Goal: Transaction & Acquisition: Download file/media

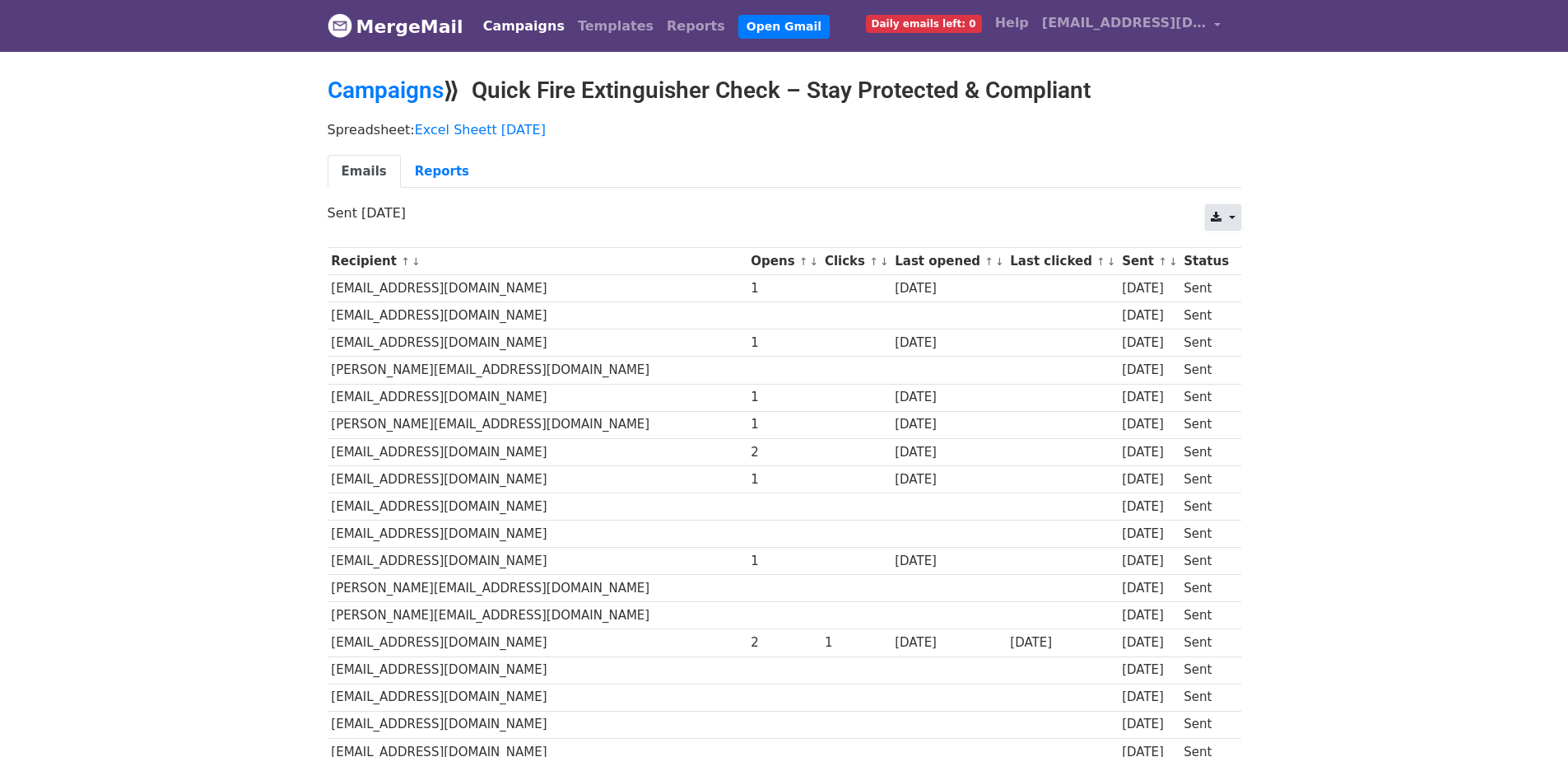
click at [1217, 212] on icon at bounding box center [1216, 217] width 11 height 12
click at [1220, 247] on link "CSV" at bounding box center [1243, 255] width 74 height 26
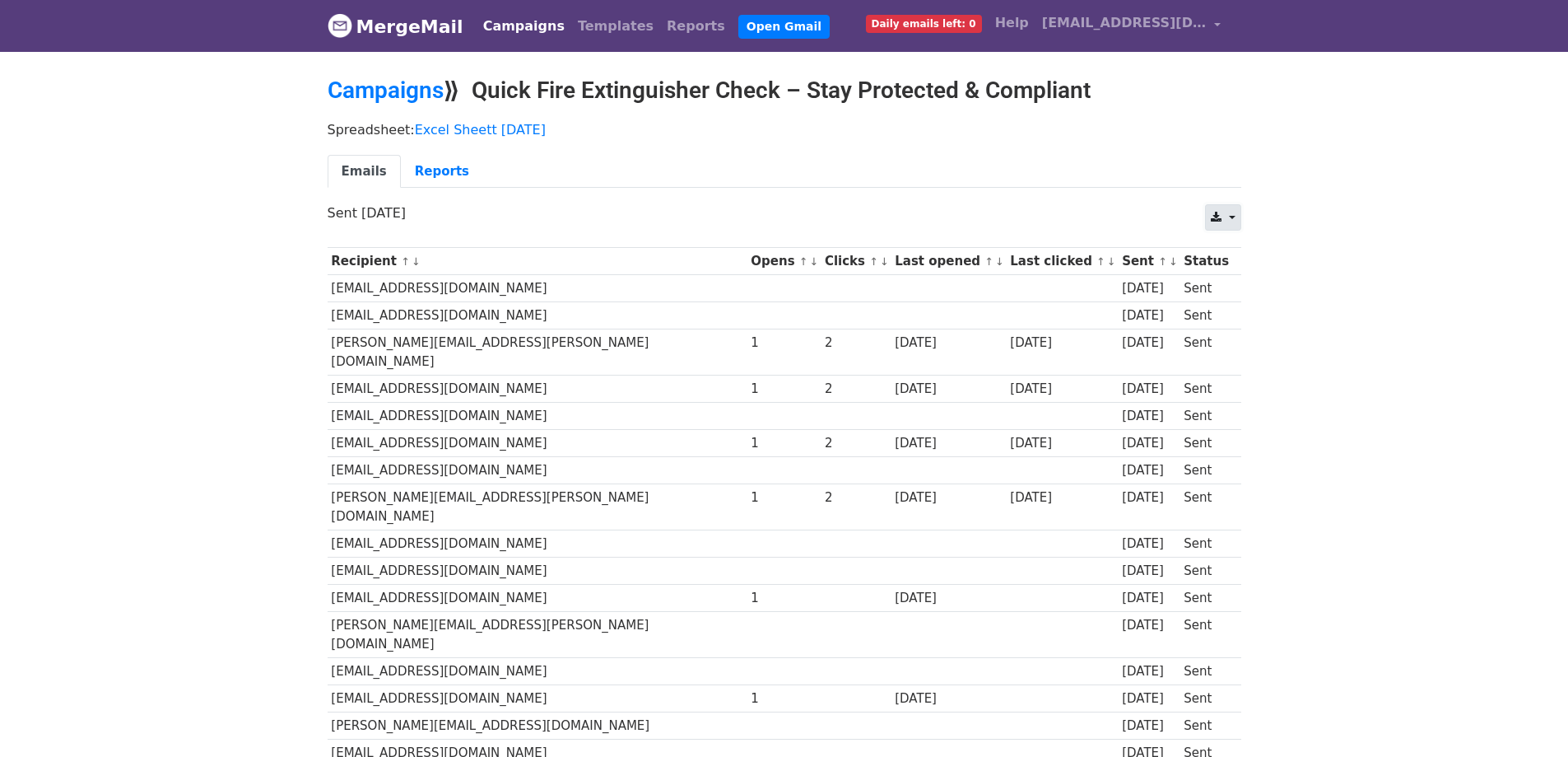
click at [1225, 222] on link at bounding box center [1223, 217] width 35 height 26
click at [1230, 248] on link "CSV" at bounding box center [1243, 255] width 74 height 26
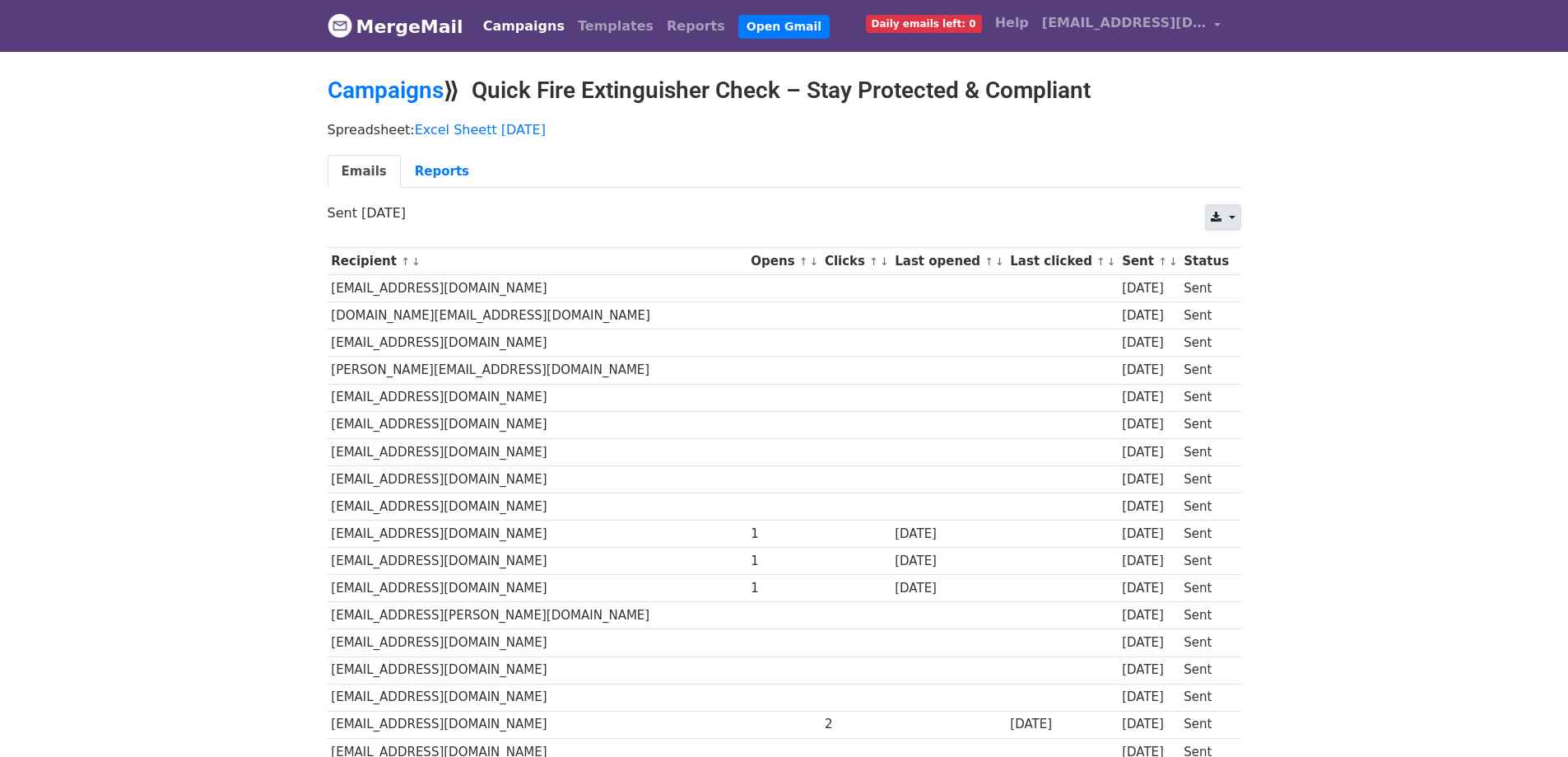
click at [1225, 212] on link at bounding box center [1223, 217] width 35 height 26
click at [1240, 243] on link "CSV" at bounding box center [1243, 255] width 74 height 26
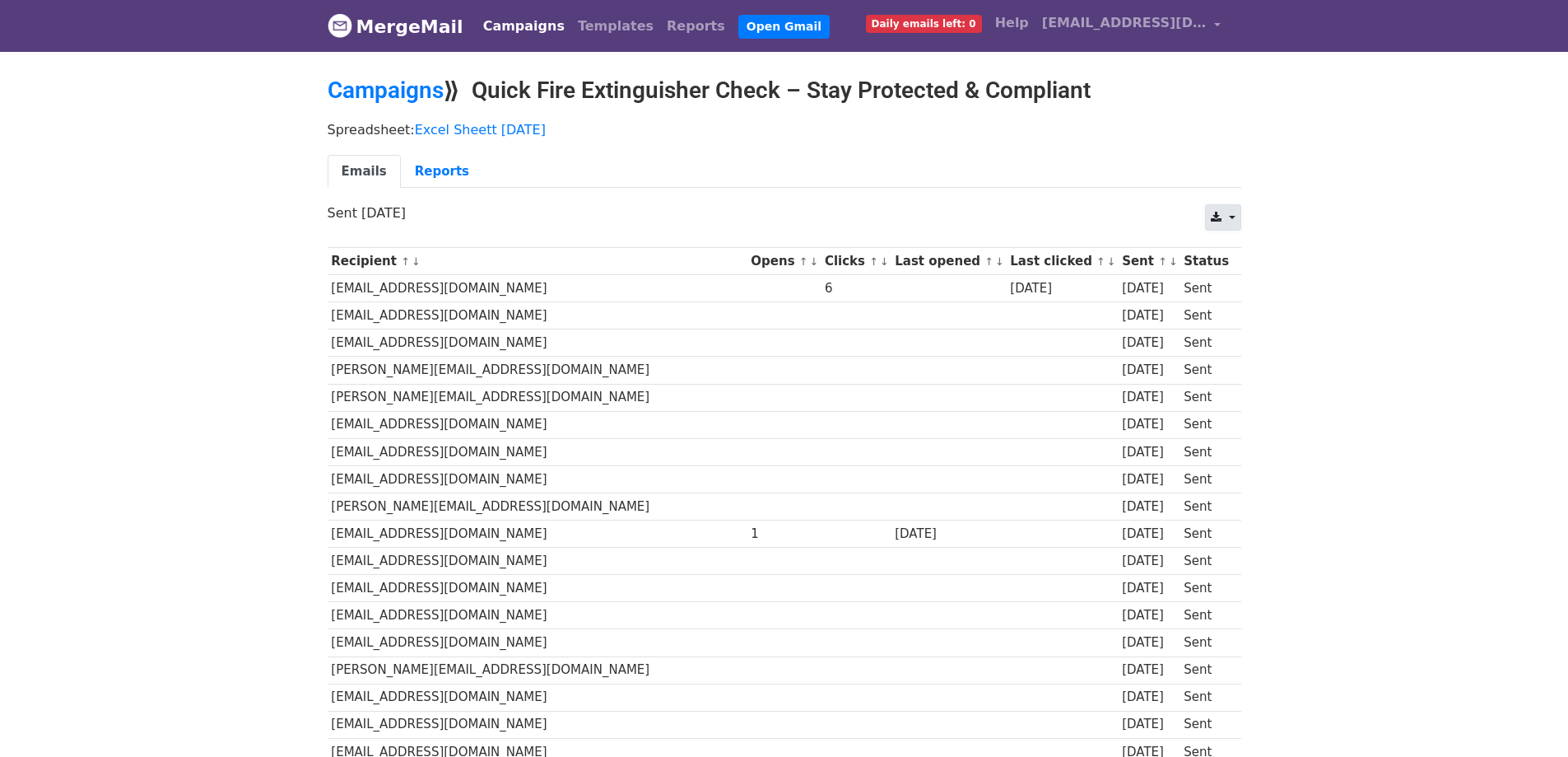
click at [1232, 211] on link at bounding box center [1223, 217] width 35 height 26
click at [1235, 245] on link "CSV" at bounding box center [1243, 255] width 74 height 26
